Goal: Task Accomplishment & Management: Manage account settings

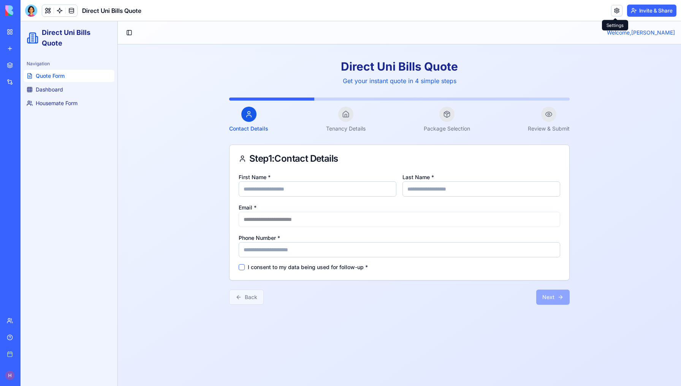
click at [614, 10] on link at bounding box center [616, 10] width 11 height 11
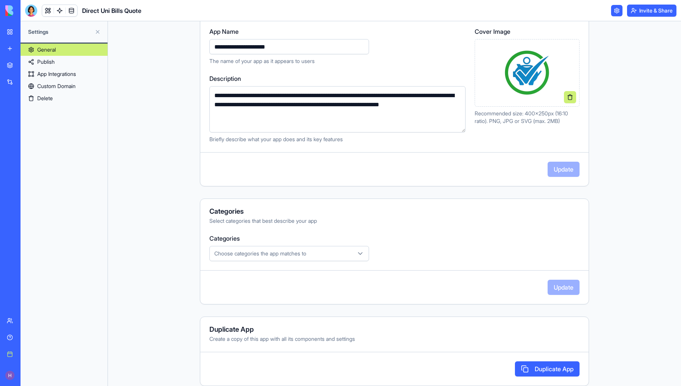
scroll to position [101, 0]
click at [89, 68] on link "Publish" at bounding box center [64, 62] width 87 height 12
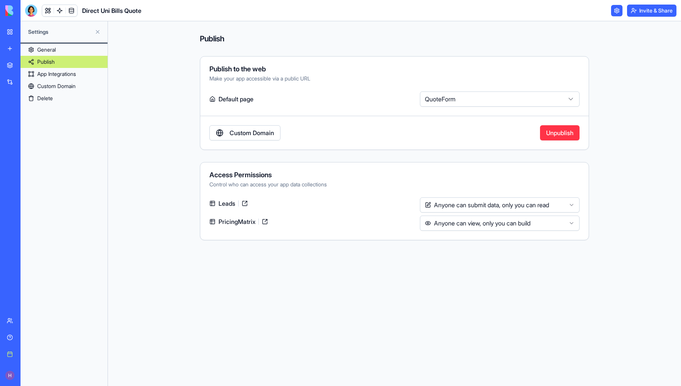
click at [80, 82] on link "Custom Domain" at bounding box center [64, 86] width 87 height 12
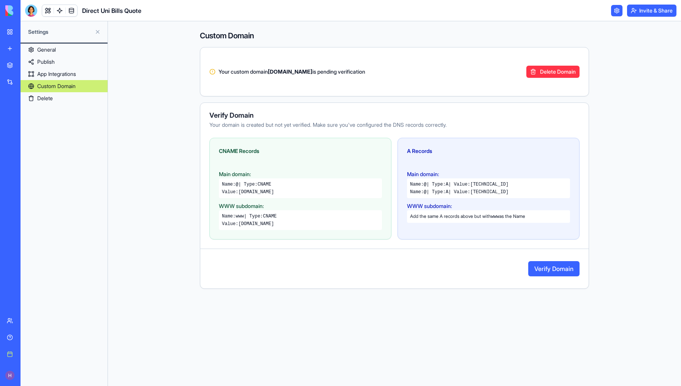
click at [312, 72] on strong "[DOMAIN_NAME]" at bounding box center [290, 71] width 44 height 6
click at [539, 271] on button "Verify Domain" at bounding box center [553, 268] width 51 height 15
click at [422, 276] on div "Verify Domain" at bounding box center [394, 268] width 388 height 21
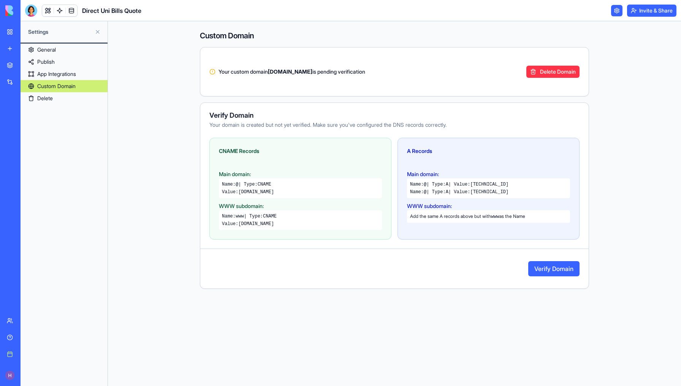
click at [312, 70] on strong "[DOMAIN_NAME]" at bounding box center [290, 71] width 44 height 6
